Goal: Book appointment/travel/reservation

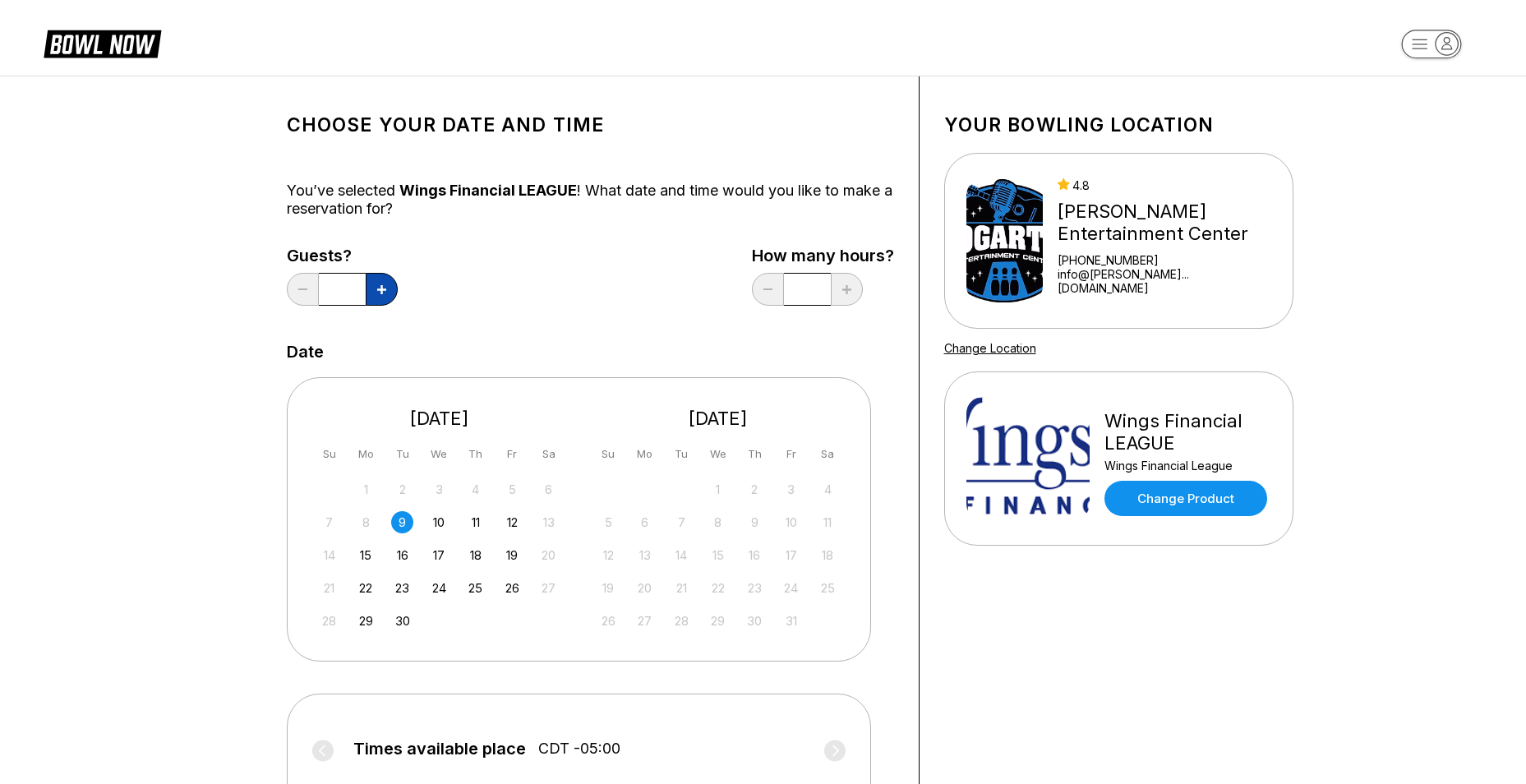
click at [384, 292] on icon at bounding box center [382, 290] width 9 height 9
click at [298, 285] on button at bounding box center [303, 289] width 32 height 33
type input "*"
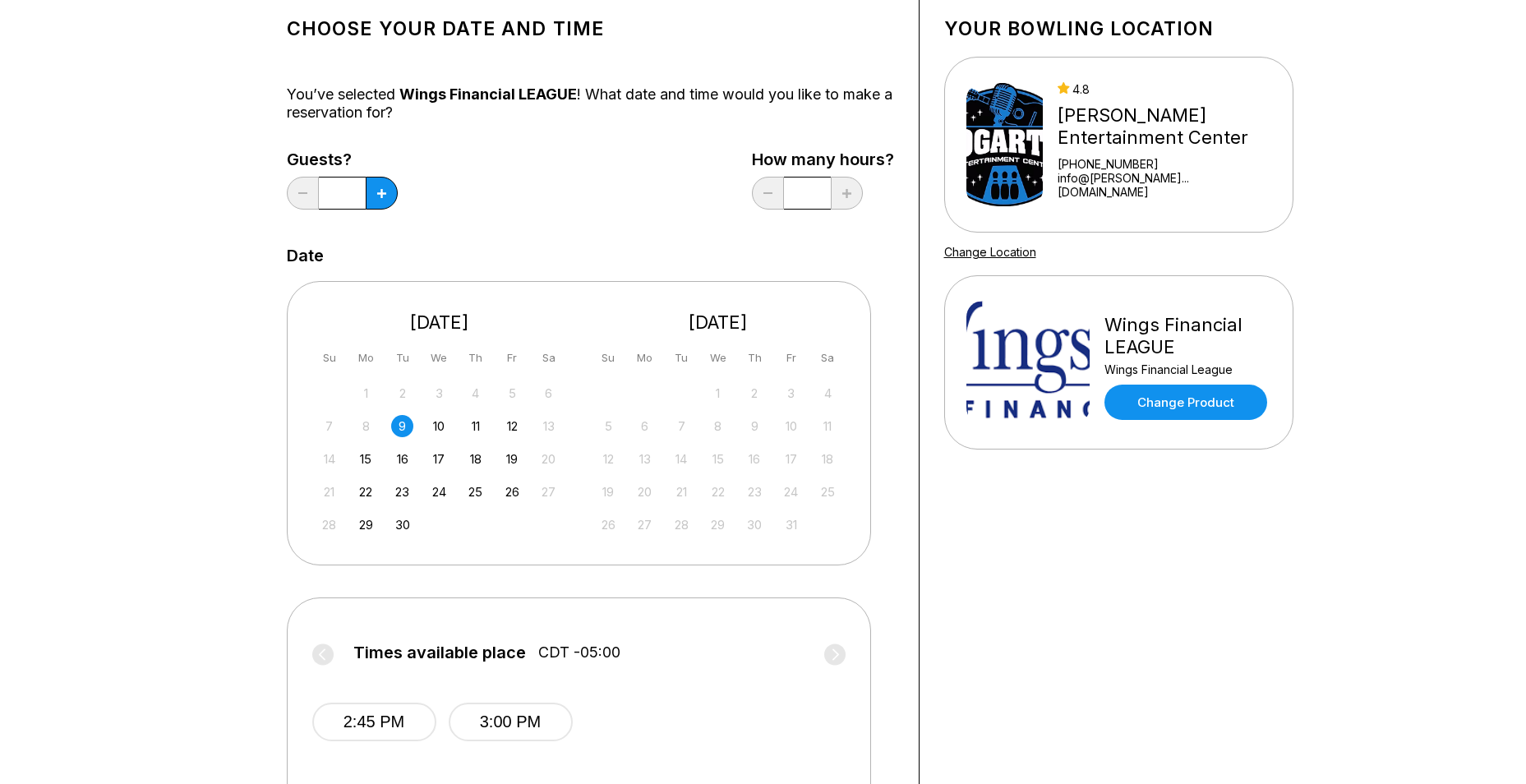
scroll to position [246, 0]
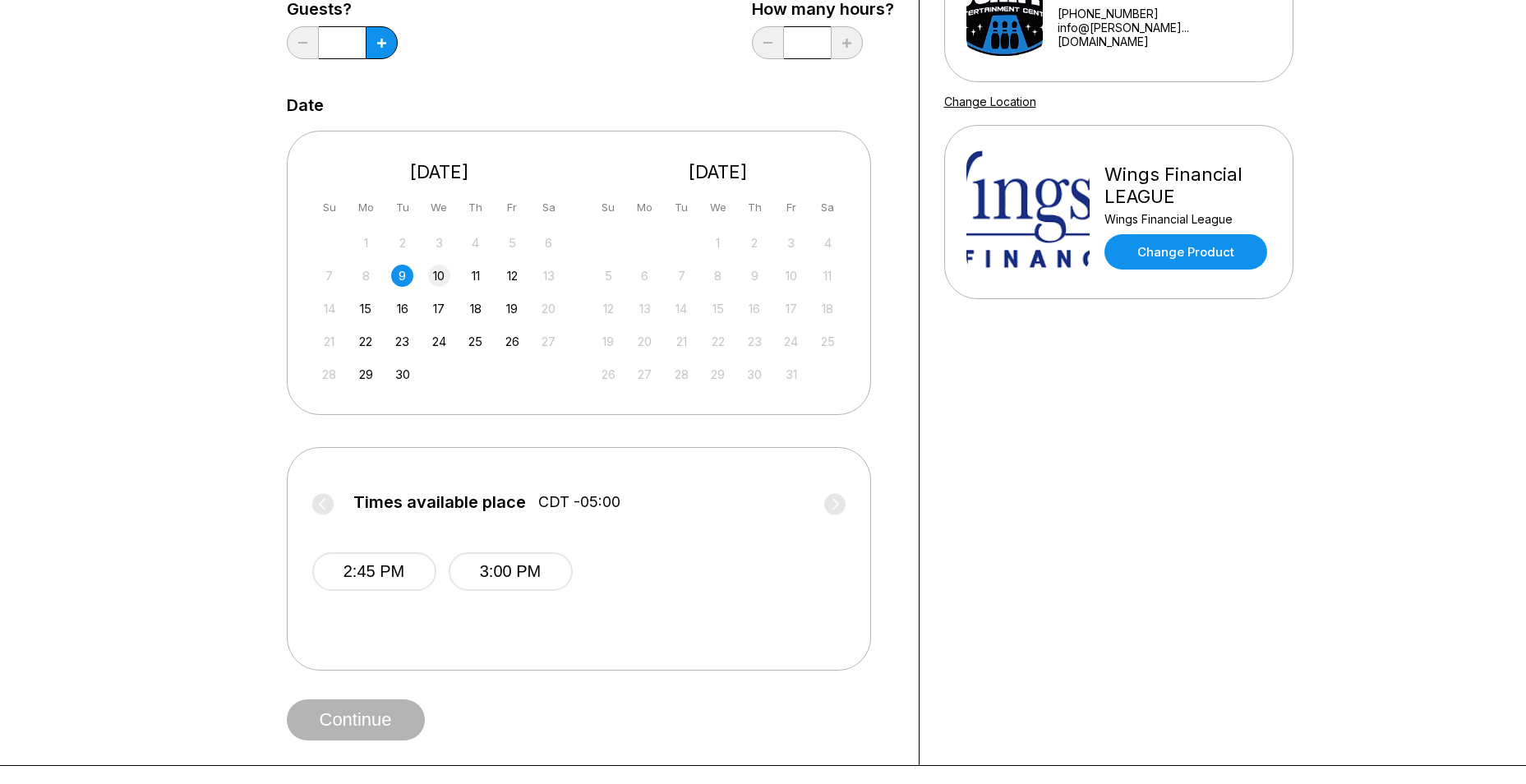
click at [436, 278] on div "10" at bounding box center [439, 275] width 23 height 23
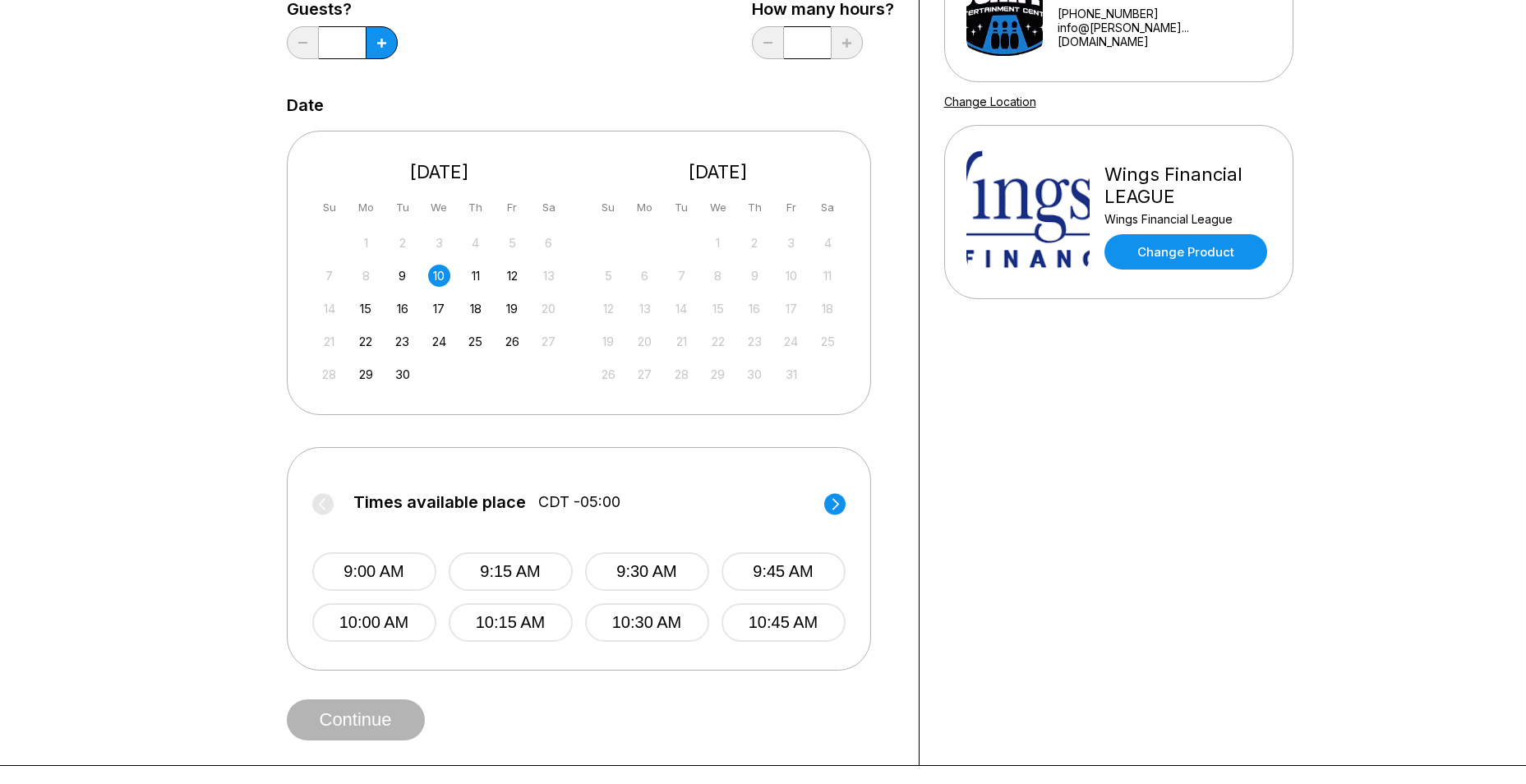
click at [836, 501] on icon at bounding box center [835, 504] width 7 height 11
click at [669, 564] on button "1:30 PM" at bounding box center [647, 571] width 124 height 39
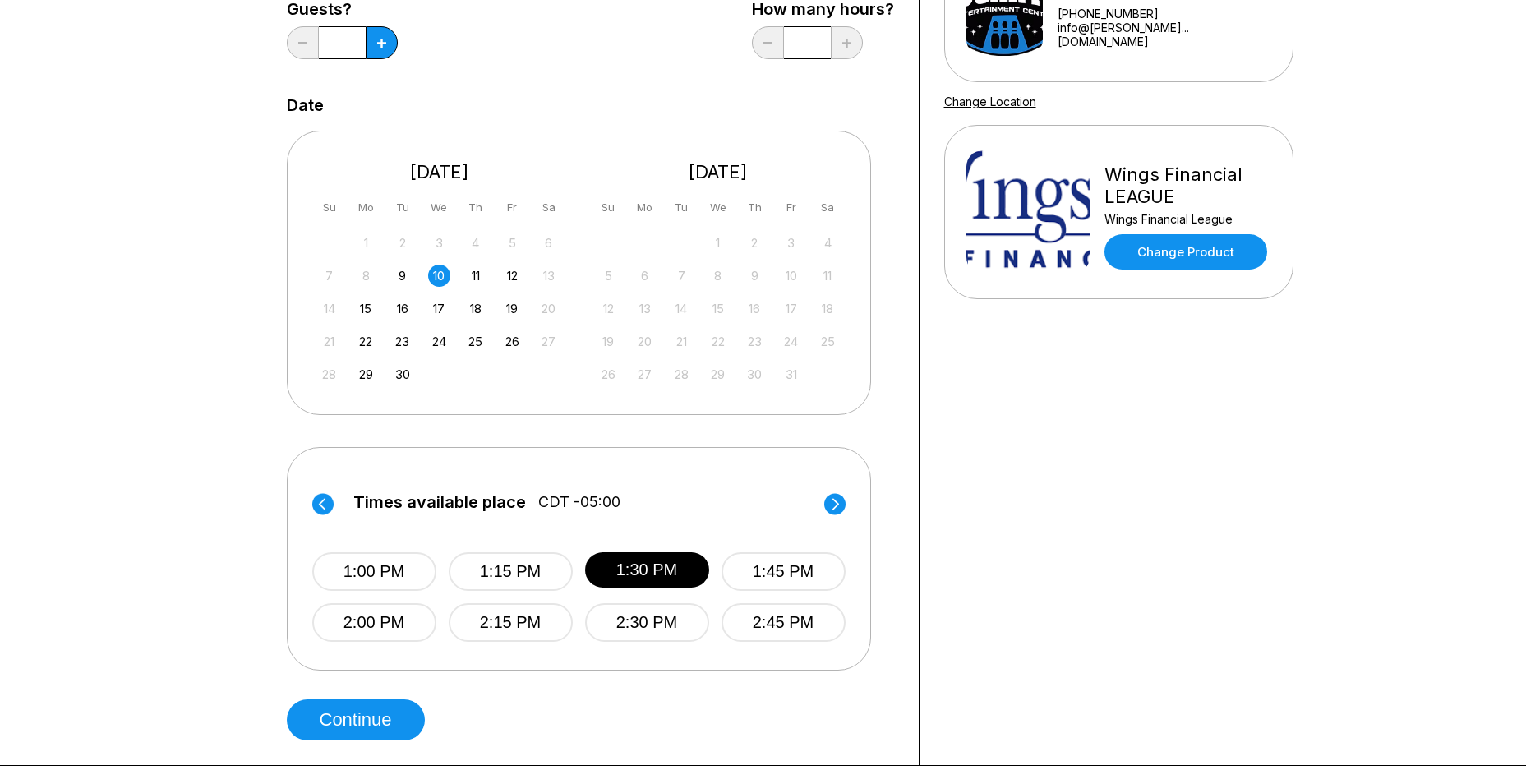
scroll to position [329, 0]
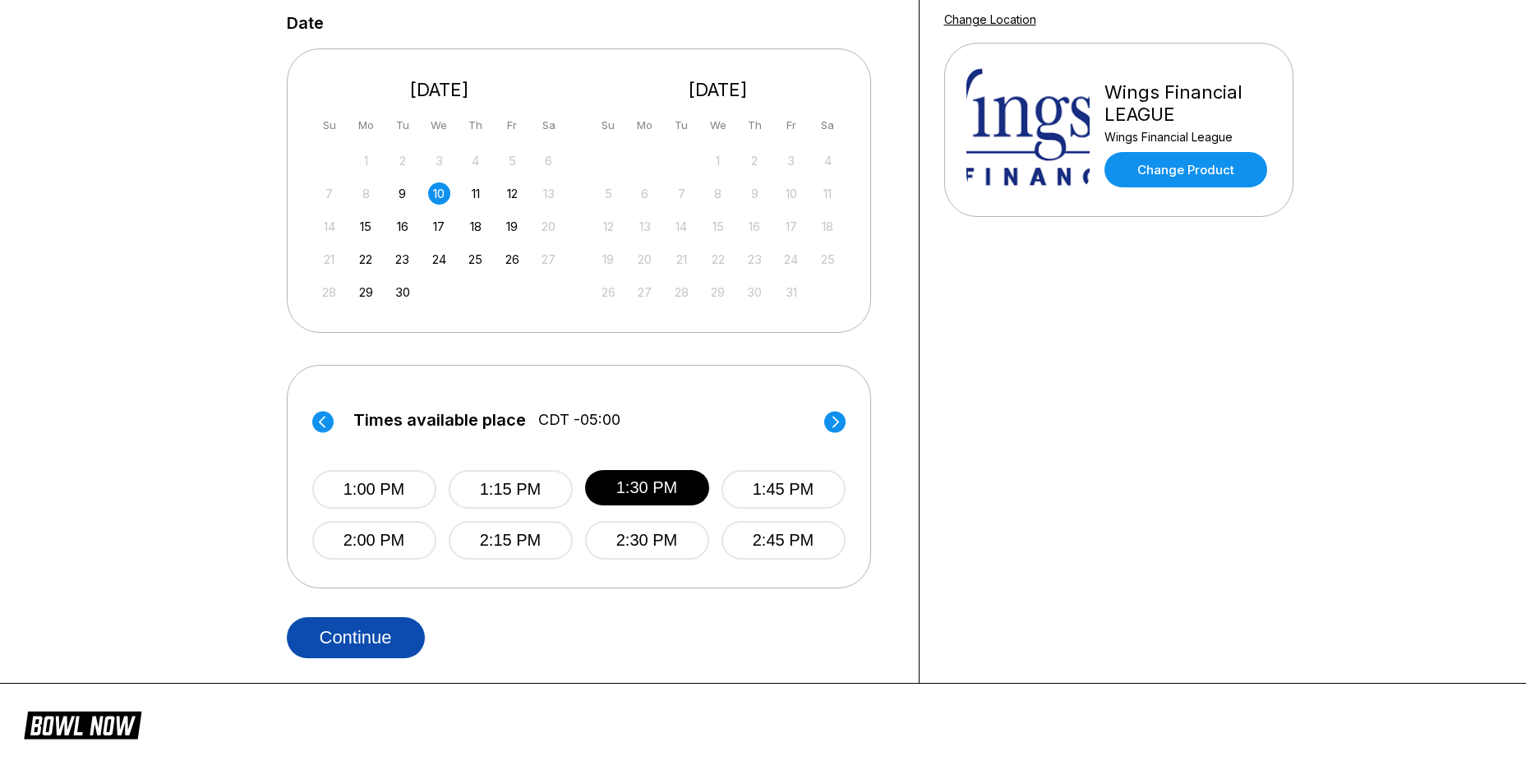
click at [363, 642] on button "Continue" at bounding box center [355, 638] width 138 height 41
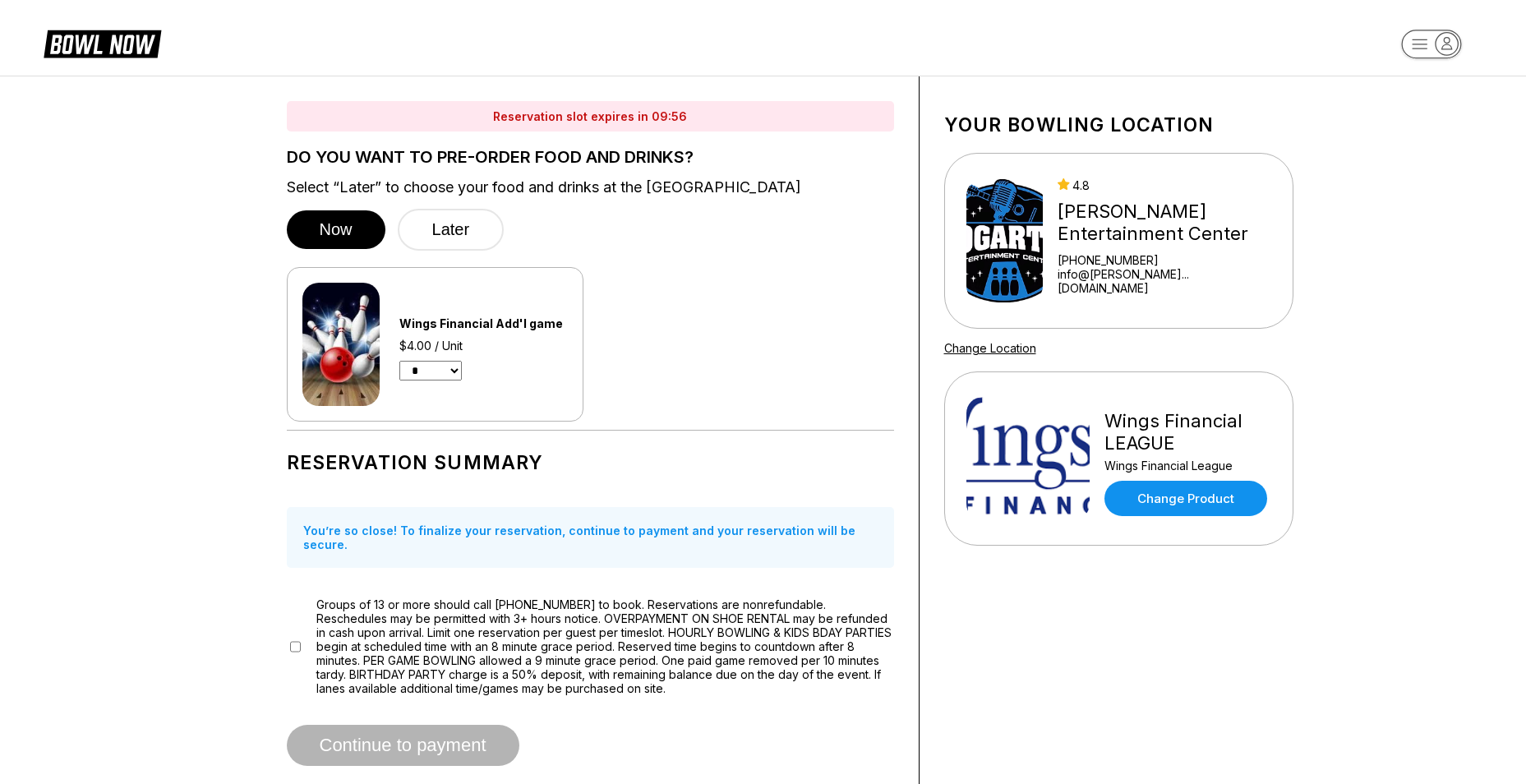
click at [454, 369] on select "* * * * * * * * * * ** ** **" at bounding box center [431, 370] width 62 height 20
select select "*"
click at [400, 361] on select "* * * * * * * * * * ** ** **" at bounding box center [431, 370] width 62 height 20
click at [713, 401] on div "Wings Financial Add'l game $4.00 x 3 Units * * * * * * * * * * ** ** **" at bounding box center [590, 344] width 607 height 154
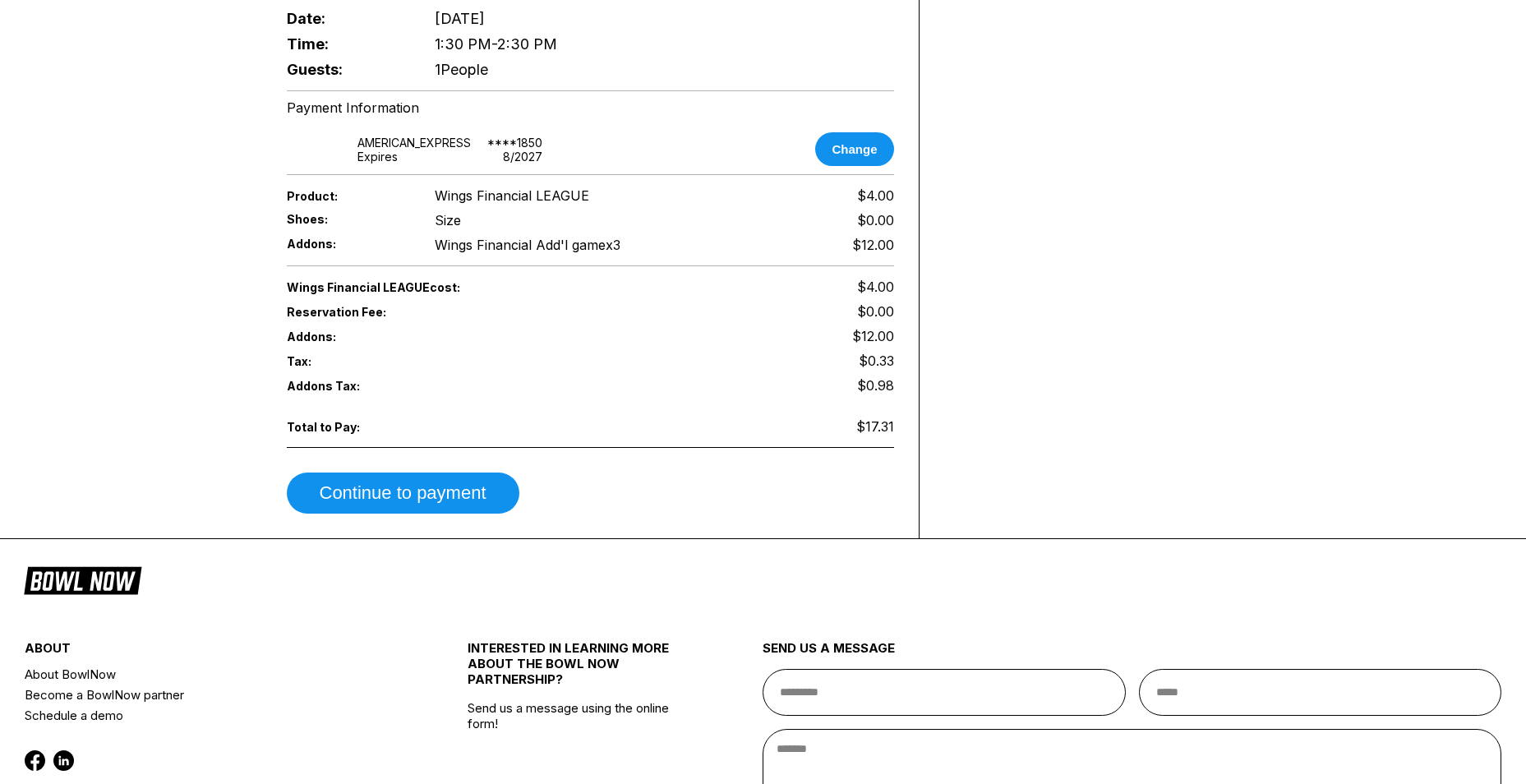
scroll to position [904, 0]
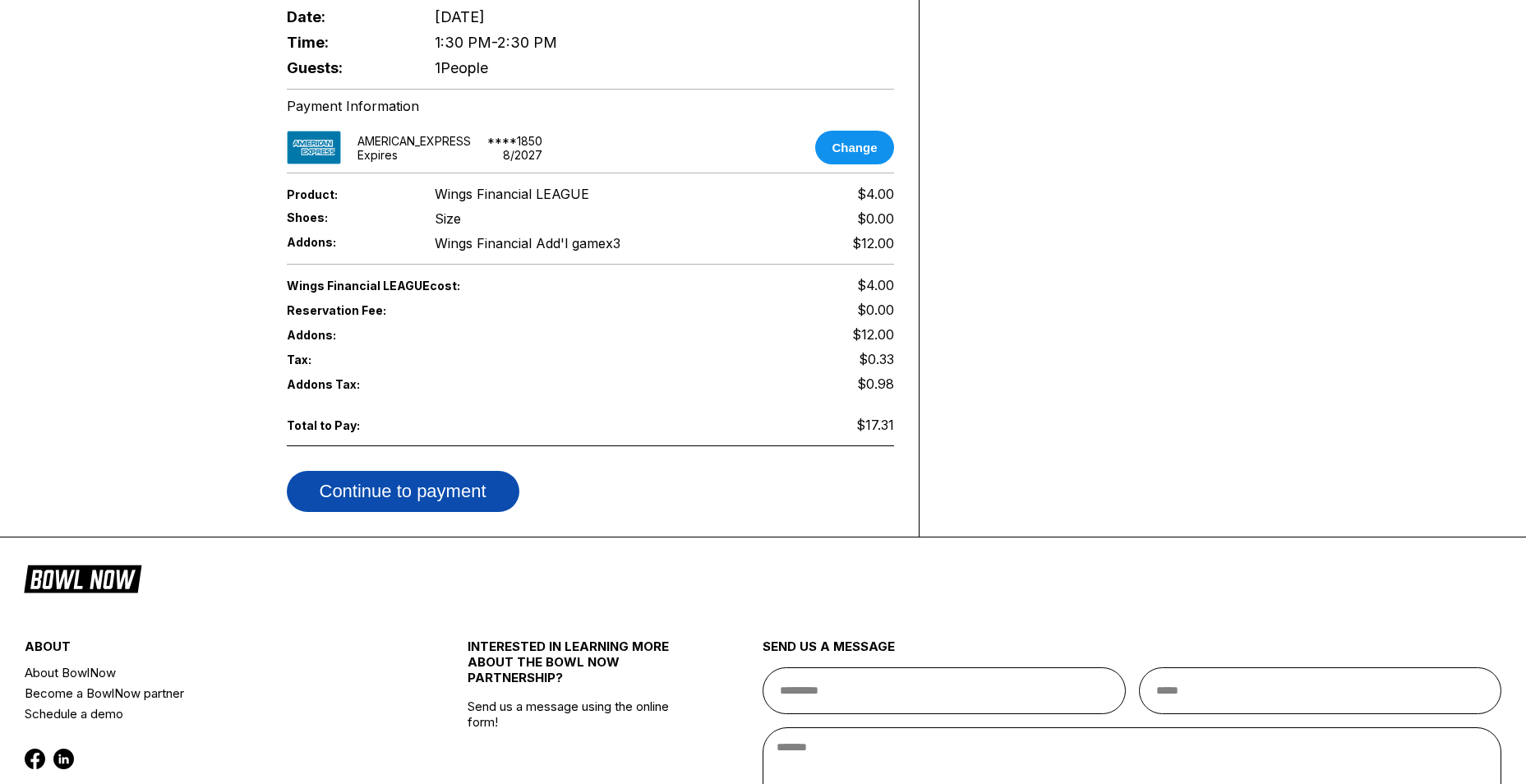
click at [433, 473] on button "Continue to payment" at bounding box center [402, 492] width 232 height 41
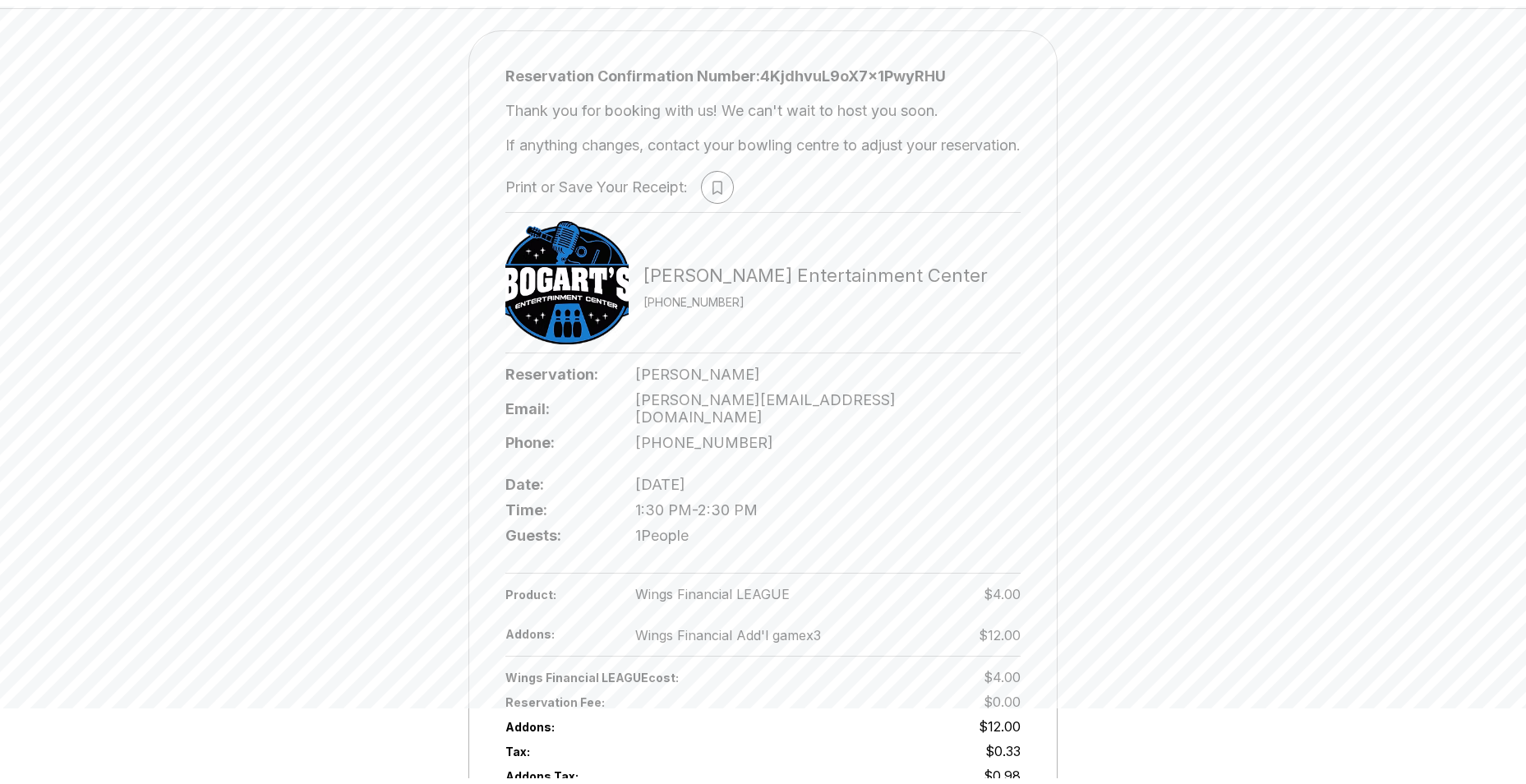
scroll to position [165, 0]
